Goal: Obtain resource: Download file/media

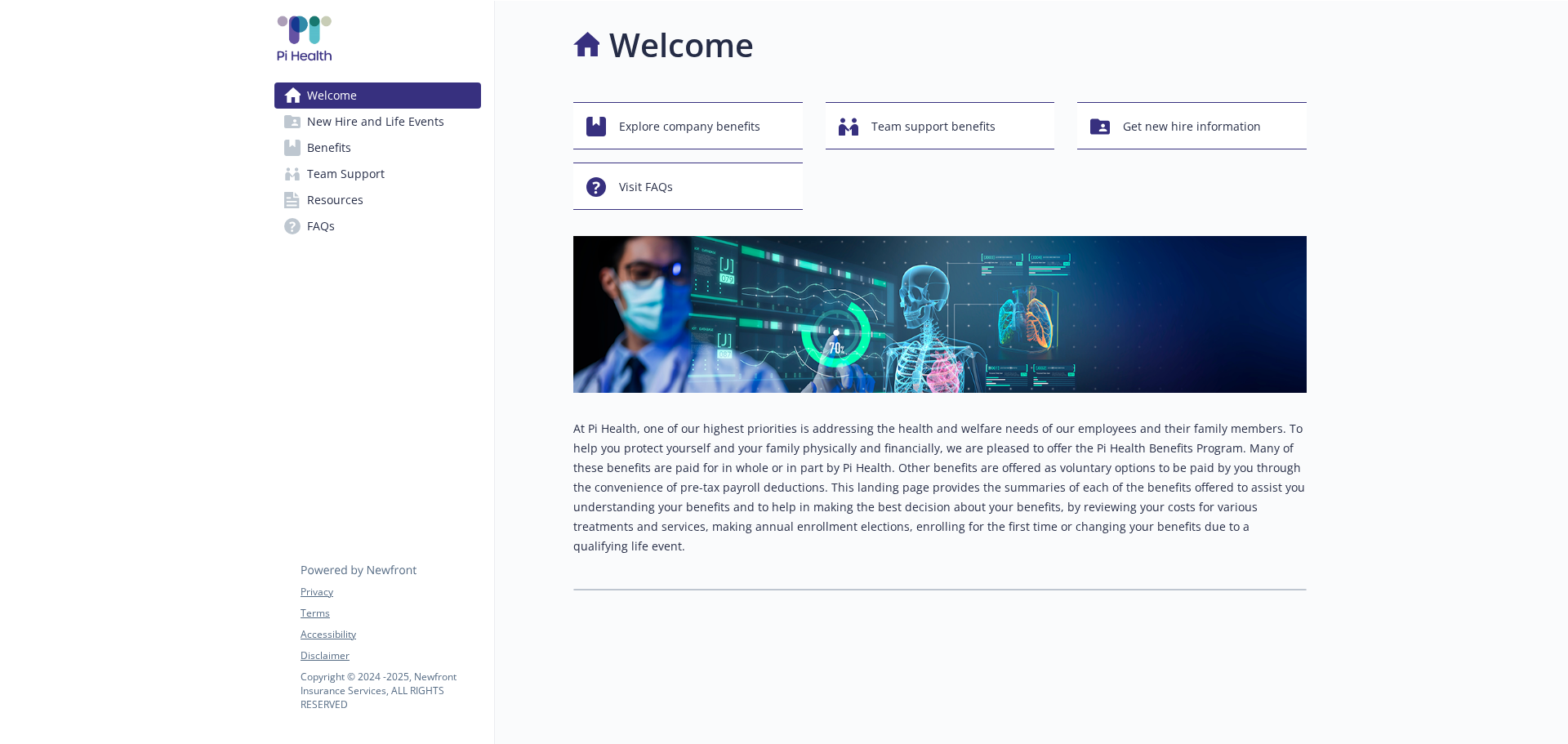
click at [285, 136] on link "Benefits" at bounding box center [378, 148] width 207 height 26
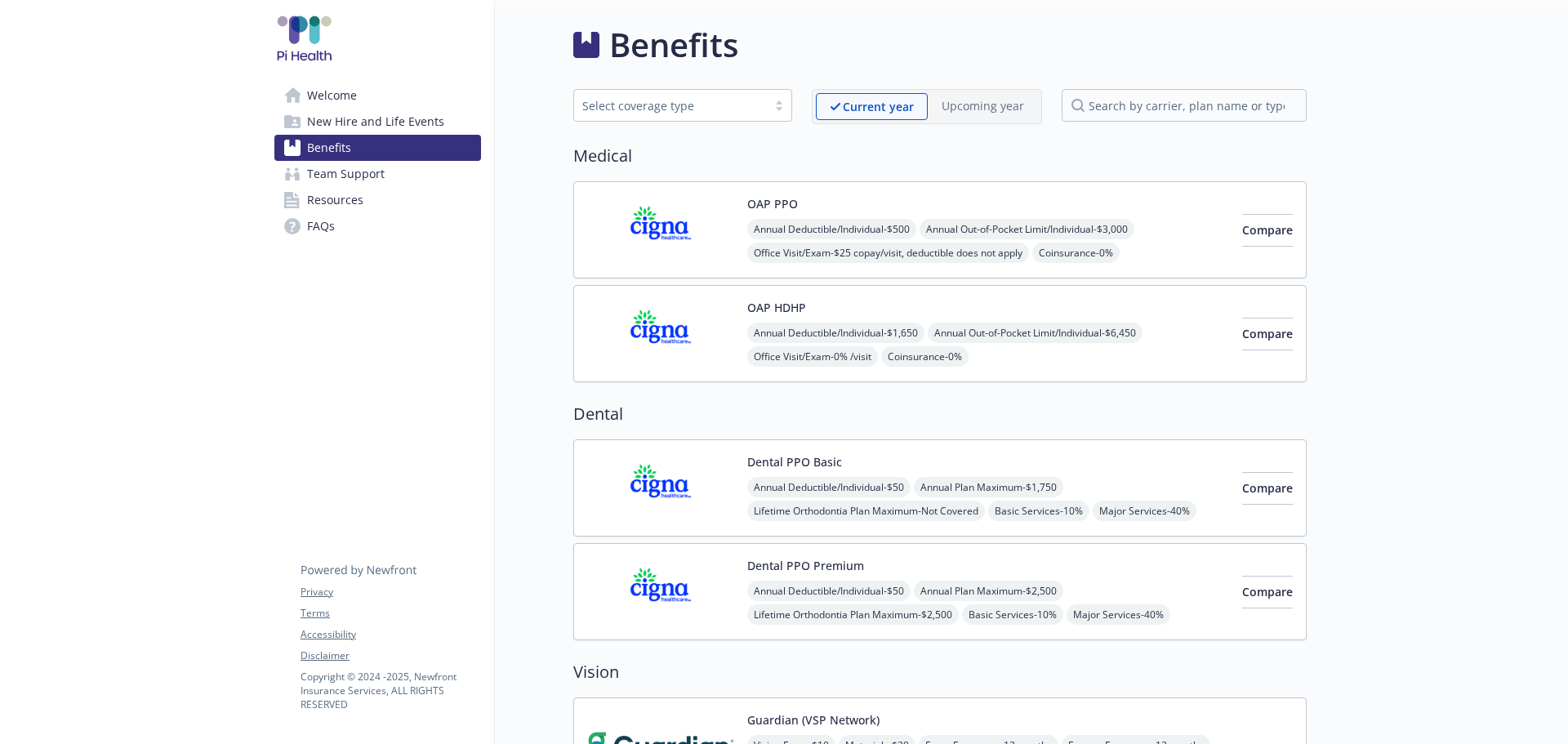
click at [667, 225] on img at bounding box center [660, 230] width 147 height 69
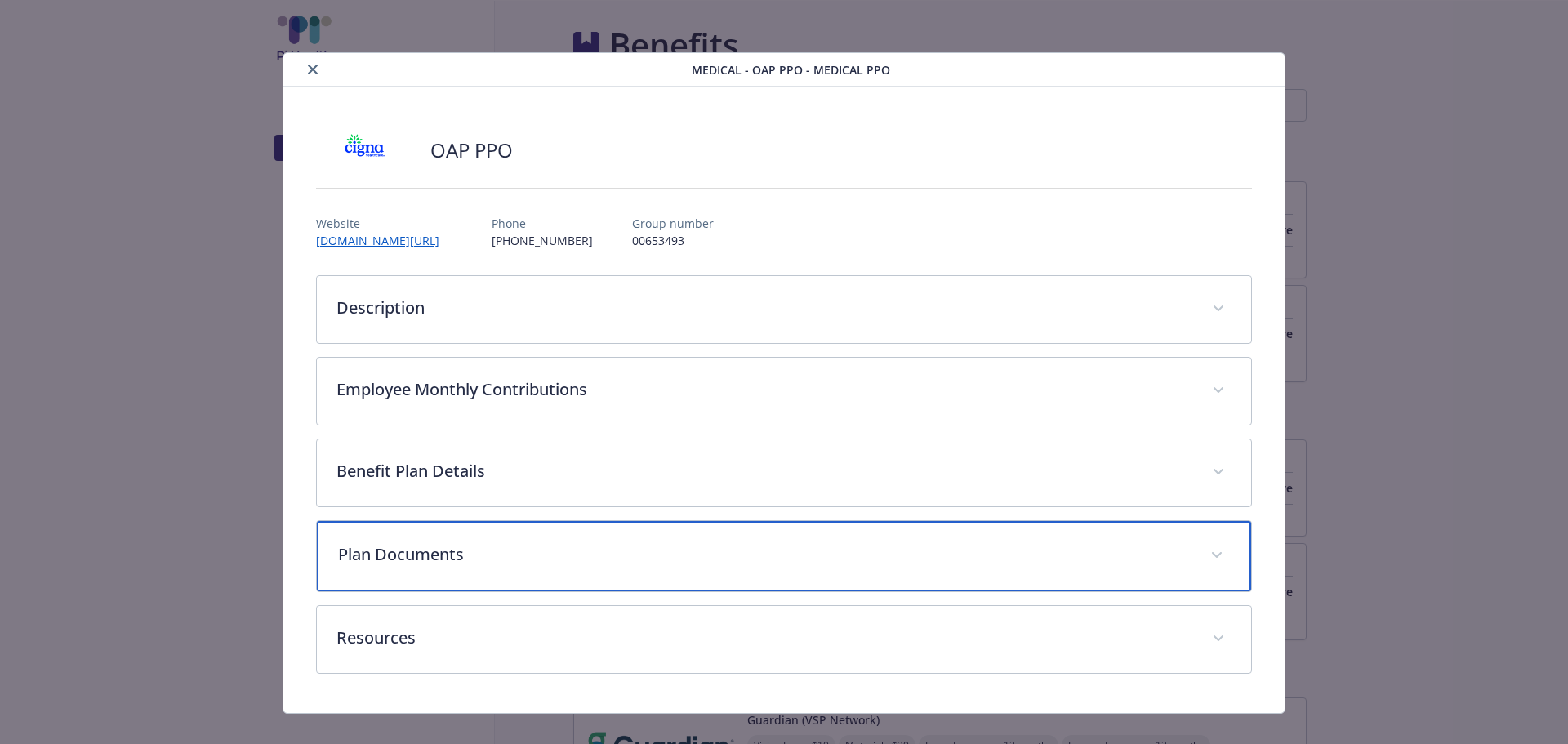
click at [431, 546] on p "Plan Documents" at bounding box center [765, 555] width 853 height 25
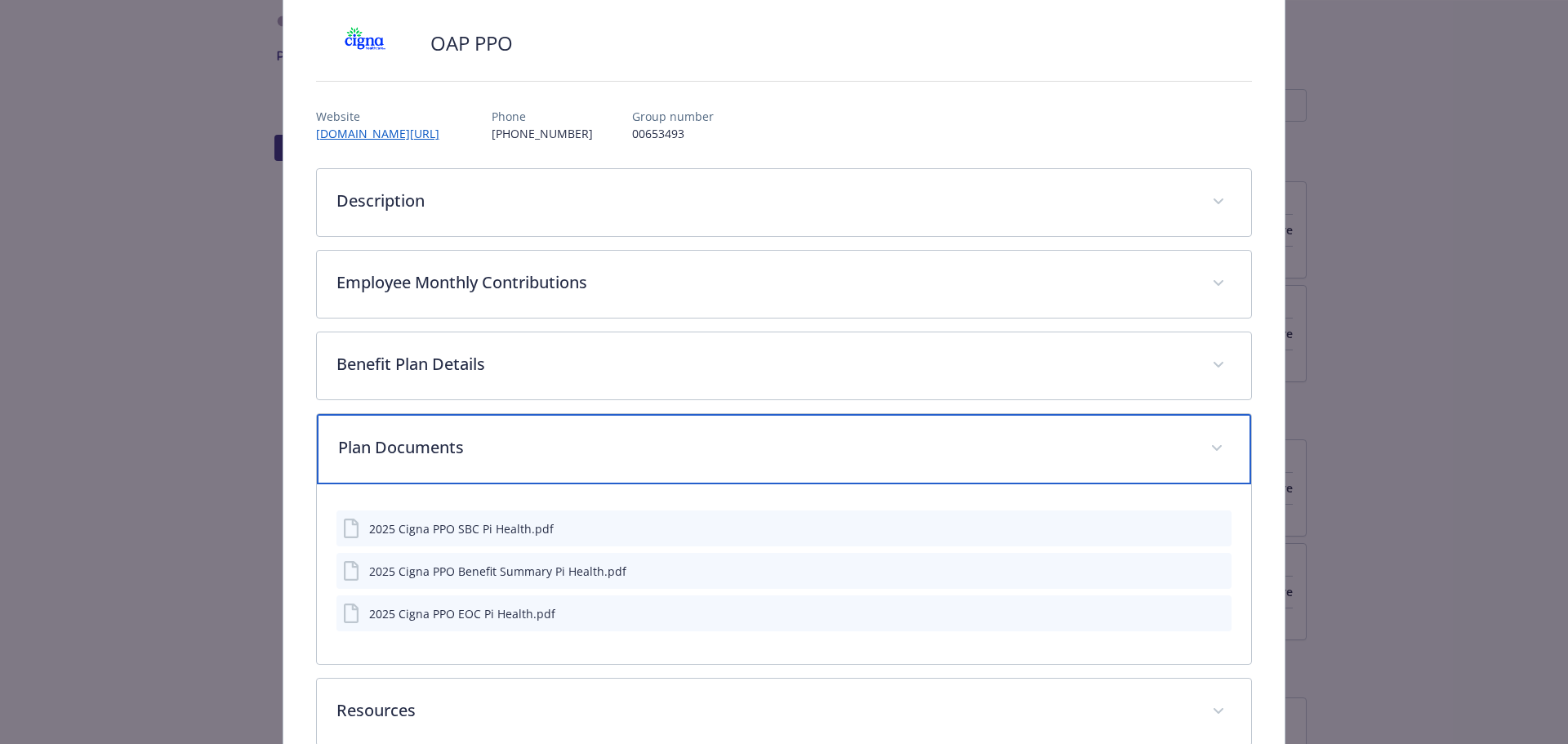
scroll to position [202, 0]
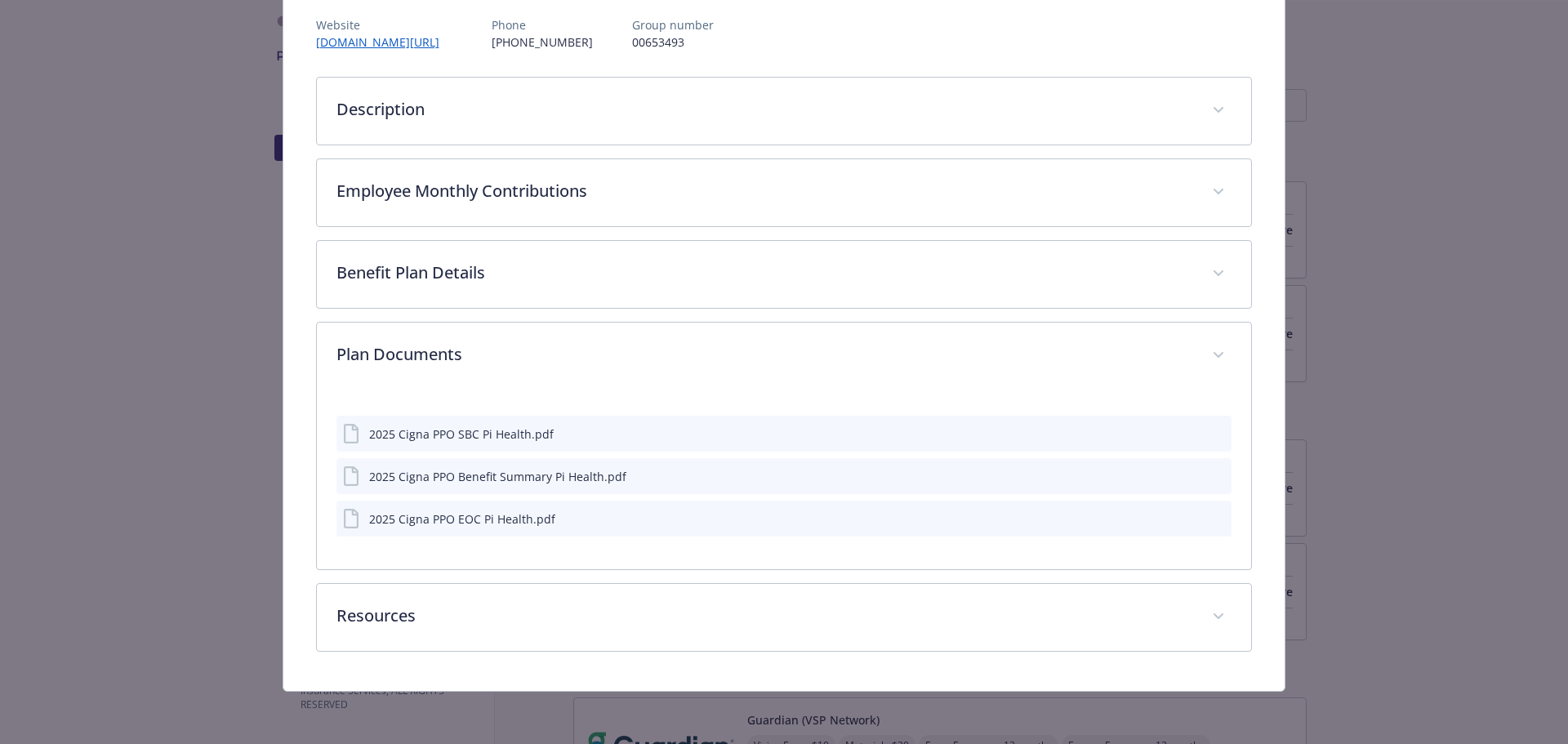
click at [1209, 521] on icon "preview file" at bounding box center [1216, 518] width 15 height 11
